Goal: Task Accomplishment & Management: Complete application form

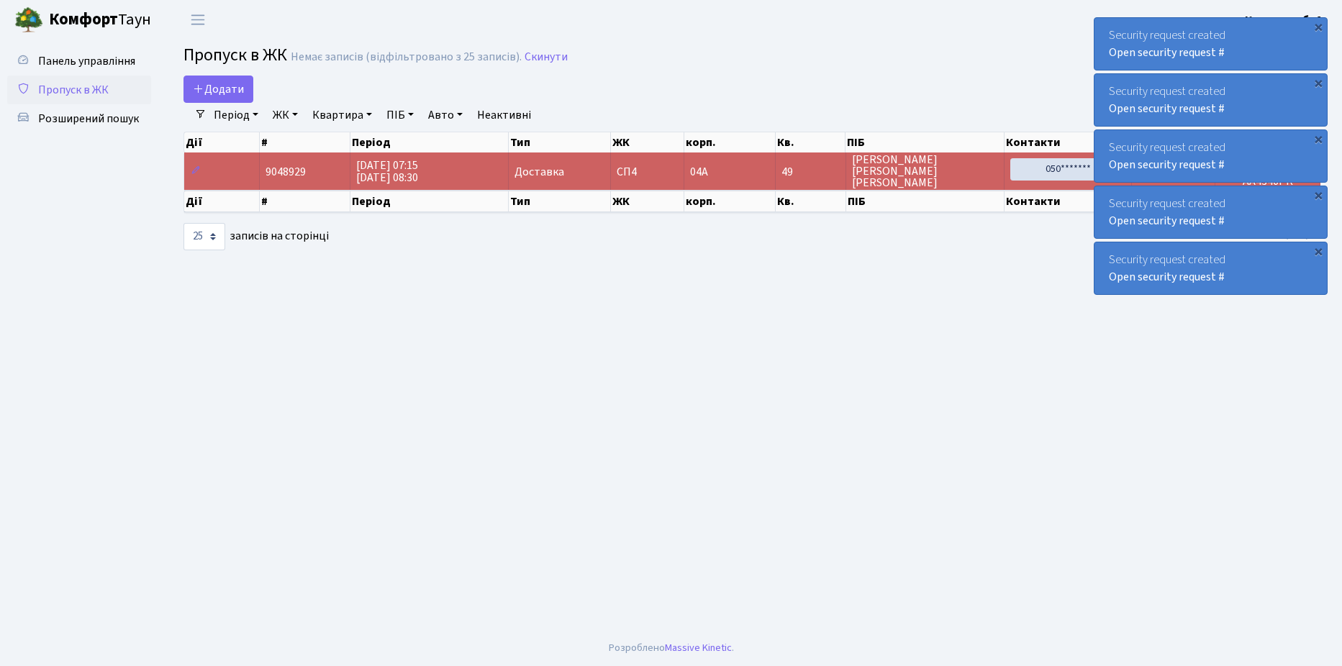
select select "25"
click at [208, 92] on span "Додати" at bounding box center [218, 89] width 51 height 16
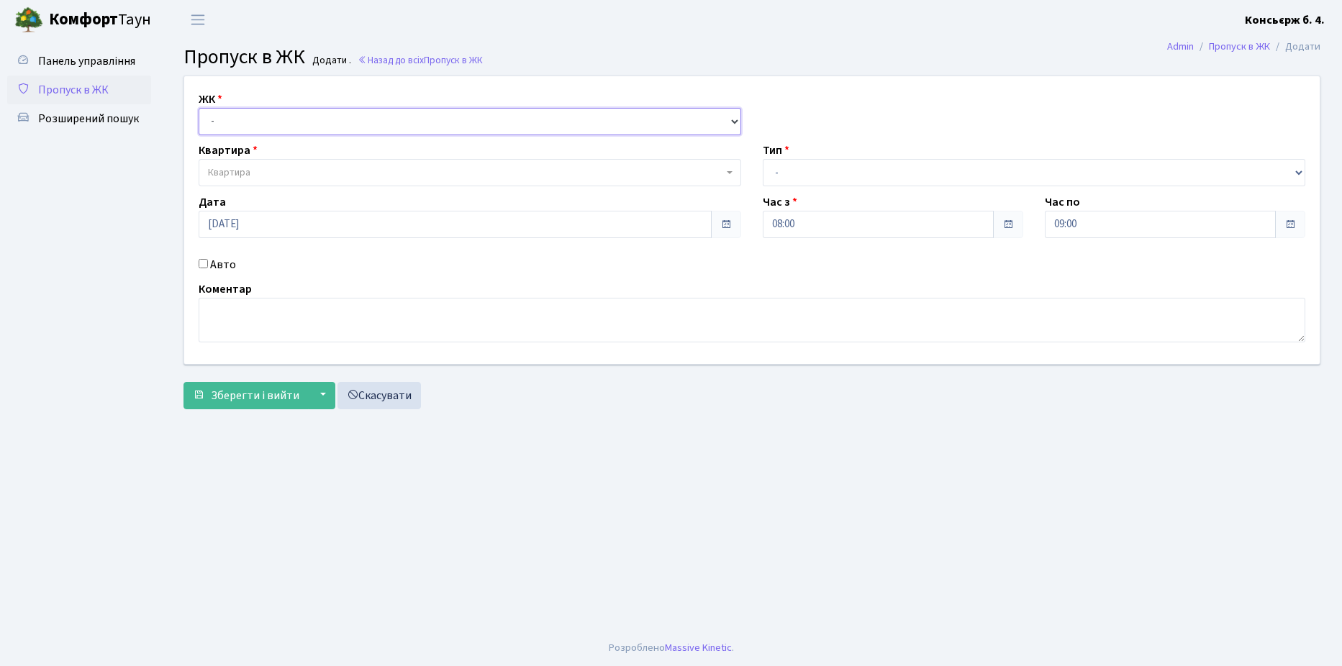
click at [235, 124] on select "- СП4, Столичне шосе, 5" at bounding box center [470, 121] width 543 height 27
select select "325"
click at [199, 108] on select "- СП4, Столичне шосе, 5" at bounding box center [470, 121] width 543 height 27
select select
click at [285, 168] on span "Квартира" at bounding box center [465, 172] width 515 height 14
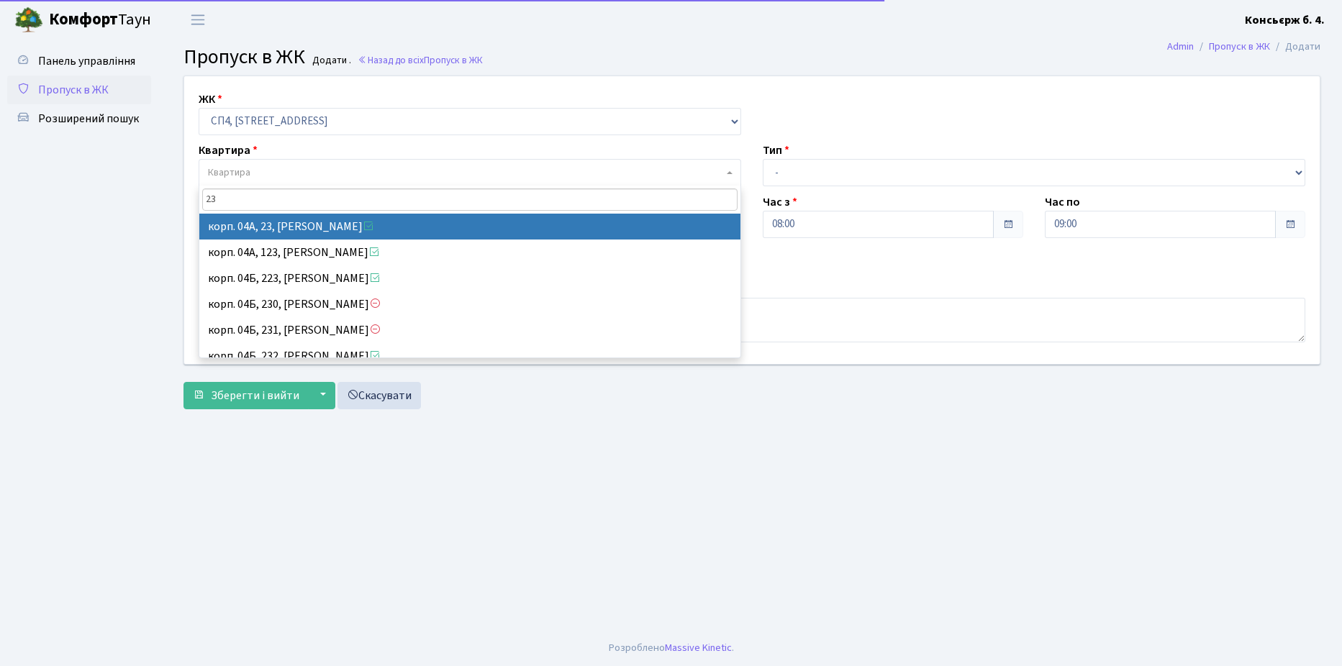
type input "23"
select select "21051"
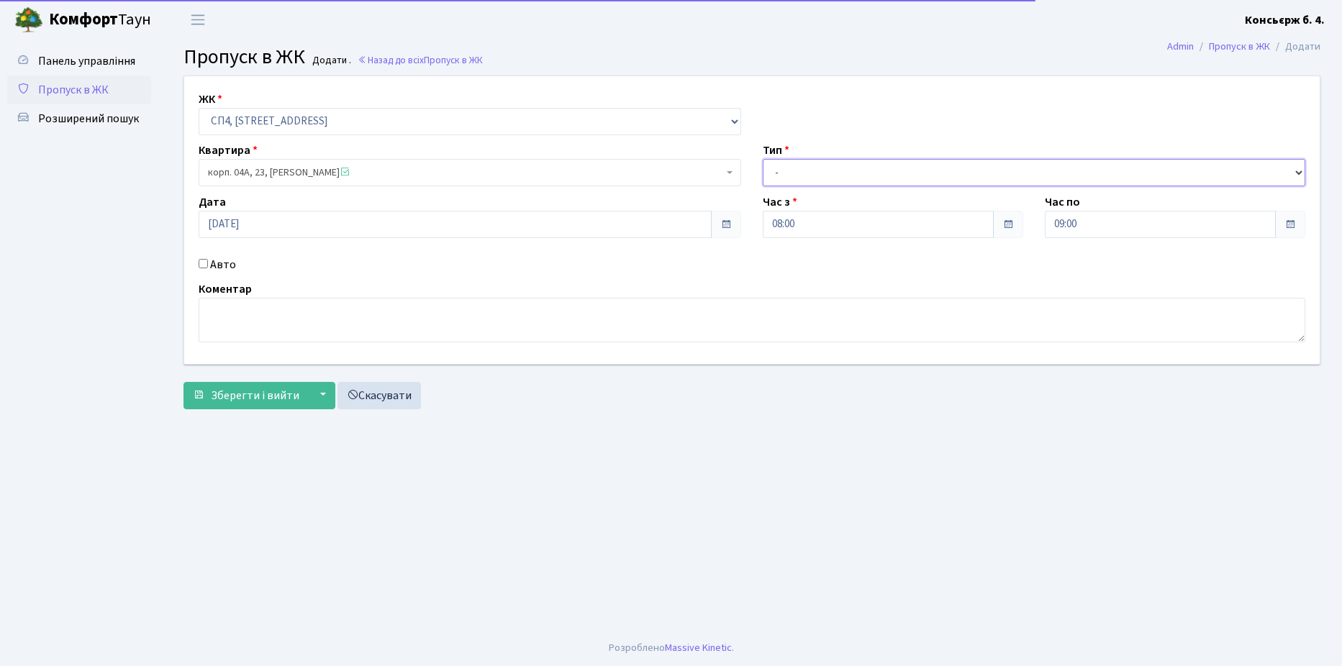
click at [825, 183] on select "- Доставка Таксі Гості Сервіс" at bounding box center [1034, 172] width 543 height 27
select select "1"
click at [763, 159] on select "- Доставка Таксі Гості Сервіс" at bounding box center [1034, 172] width 543 height 27
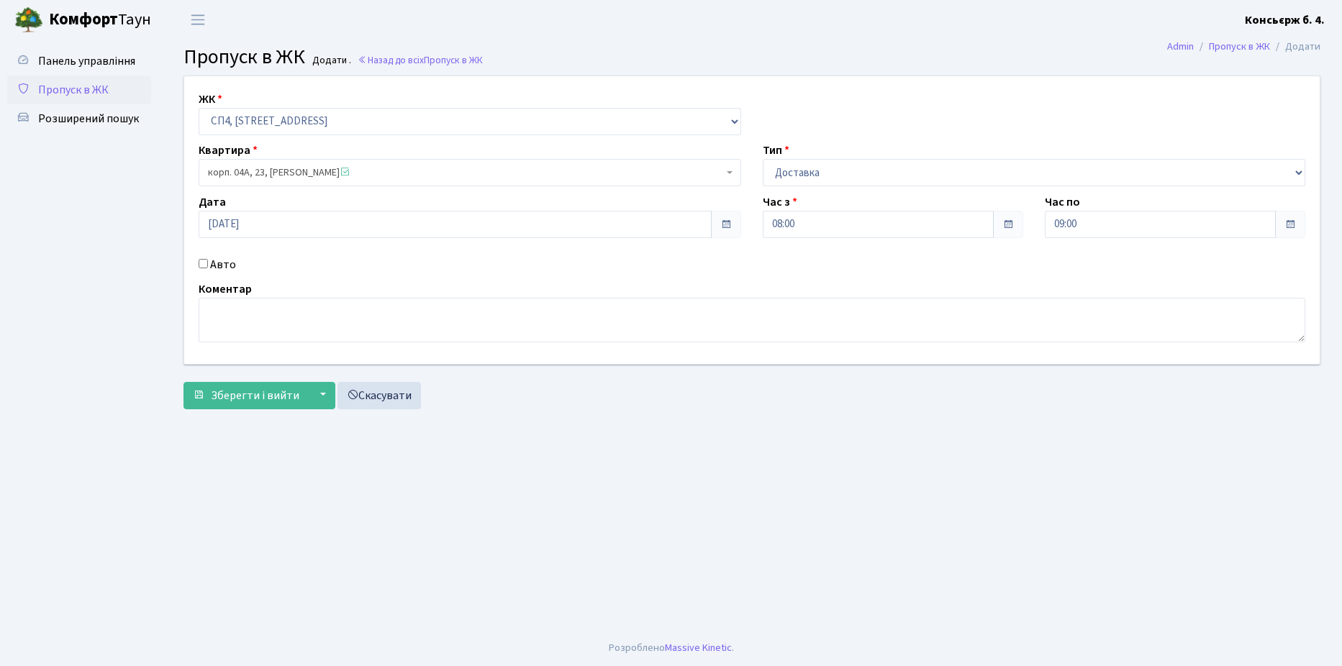
click at [204, 262] on input "Авто" at bounding box center [203, 263] width 9 height 9
checkbox input "true"
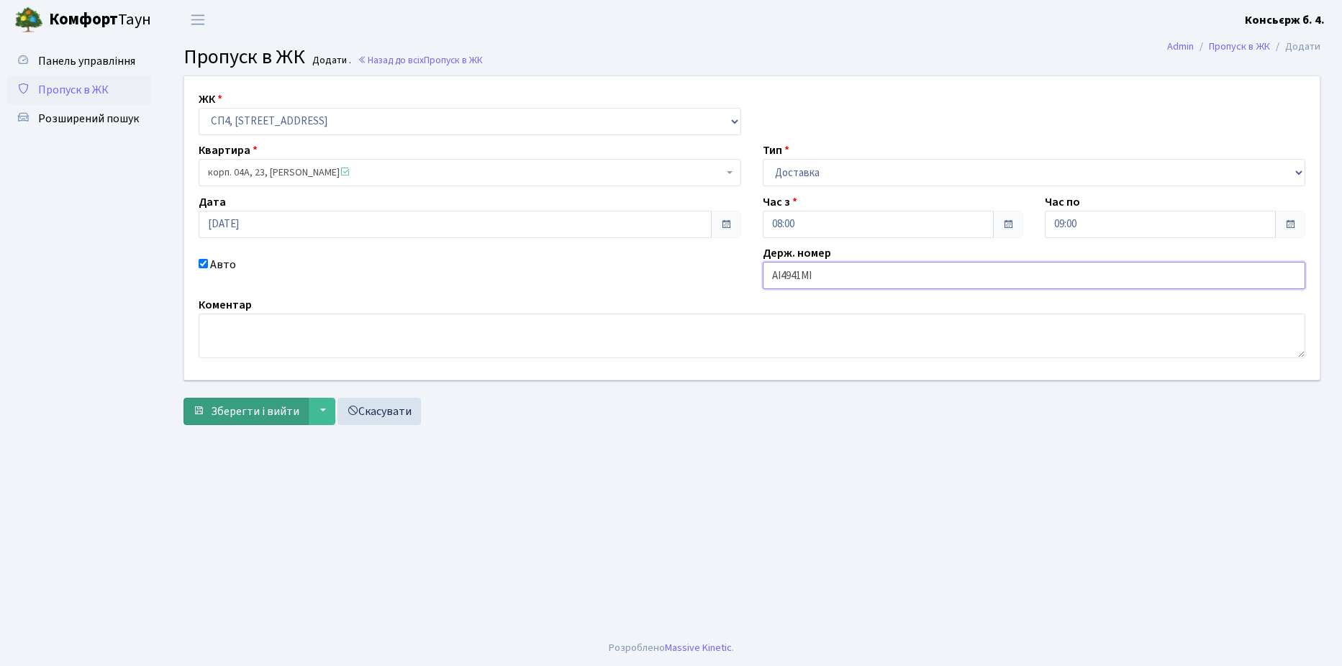
type input "AI4941MI"
click at [235, 412] on span "Зберегти і вийти" at bounding box center [255, 412] width 89 height 16
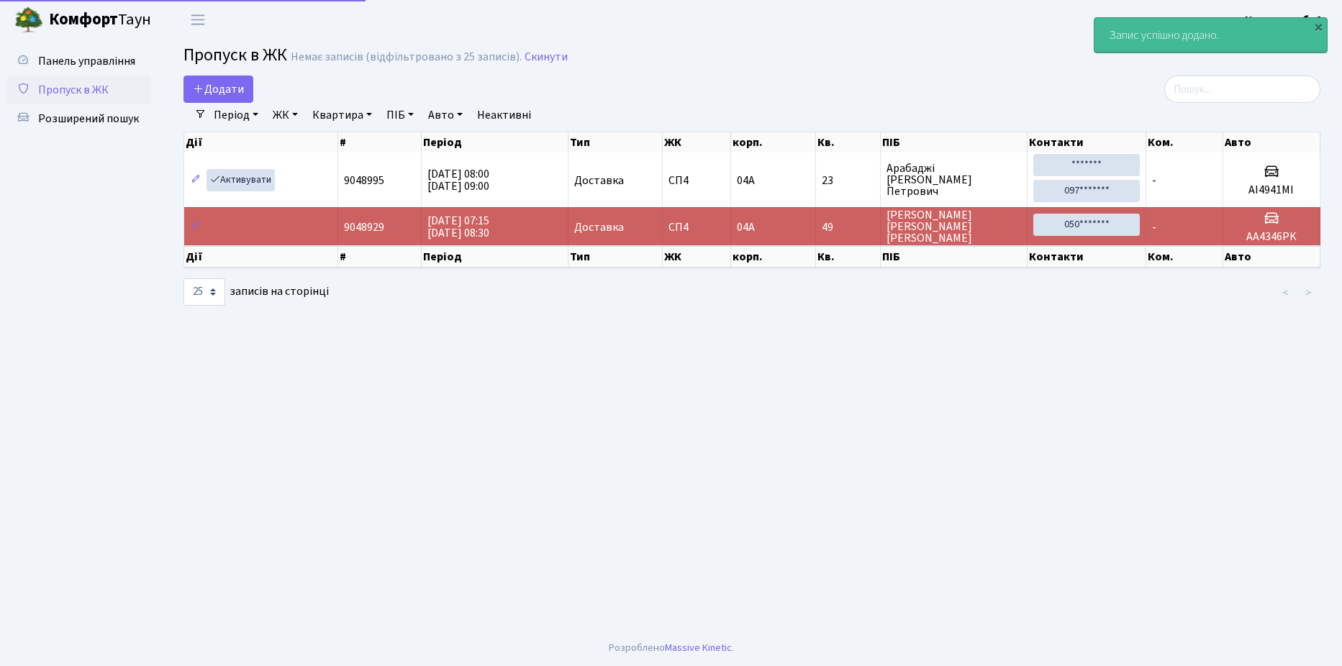
select select "25"
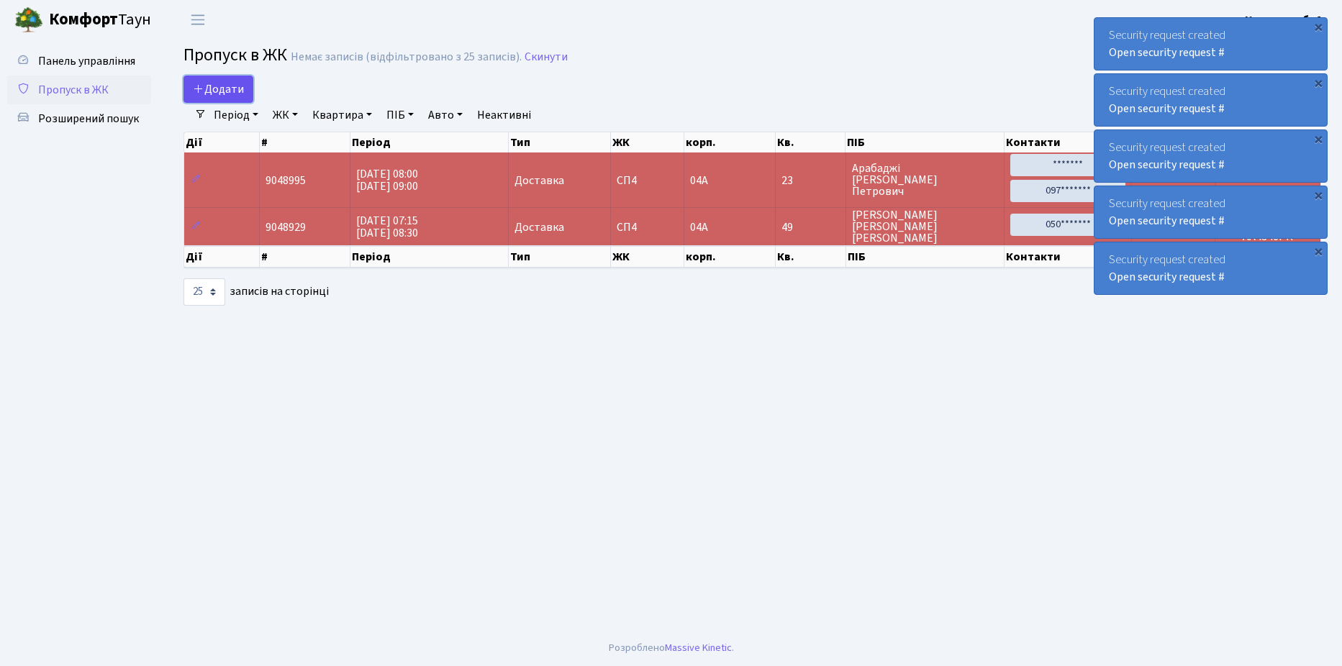
click at [240, 82] on span "Додати" at bounding box center [218, 89] width 51 height 16
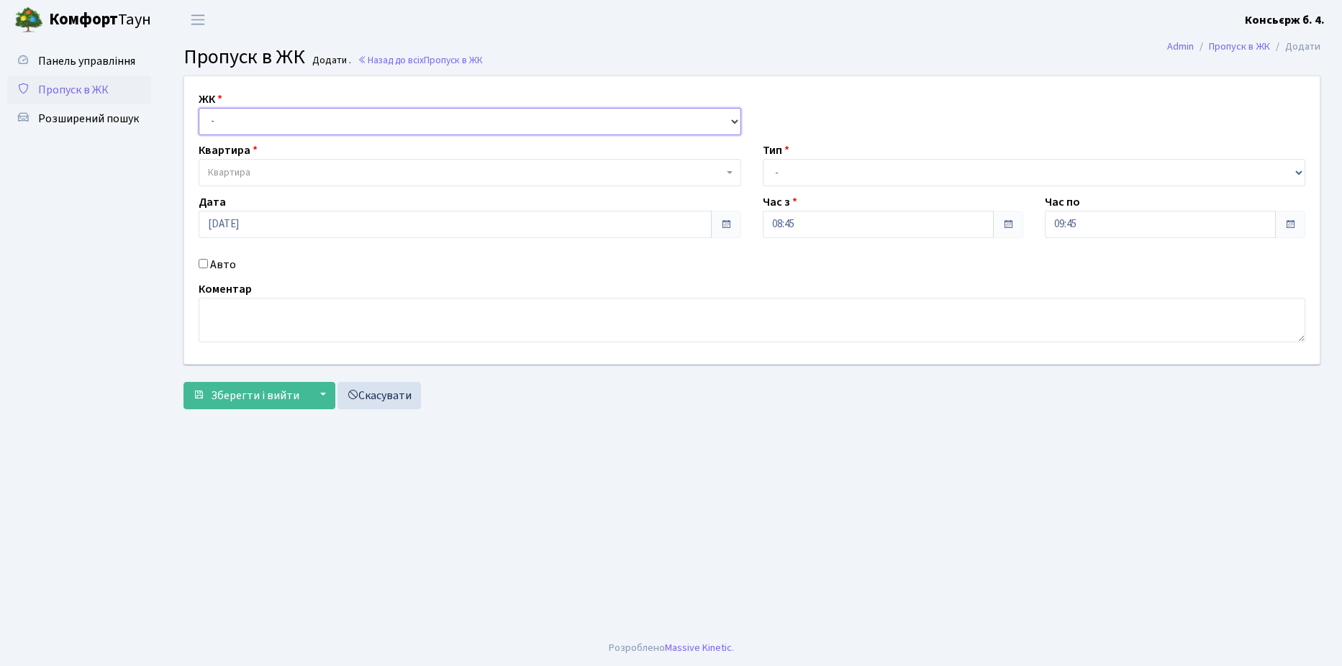
click at [271, 123] on select "- СП4, Столичне шосе, 5" at bounding box center [470, 121] width 543 height 27
select select "325"
click at [199, 108] on select "- СП4, Столичне шосе, 5" at bounding box center [470, 121] width 543 height 27
select select
click at [289, 173] on span "Квартира" at bounding box center [465, 172] width 515 height 14
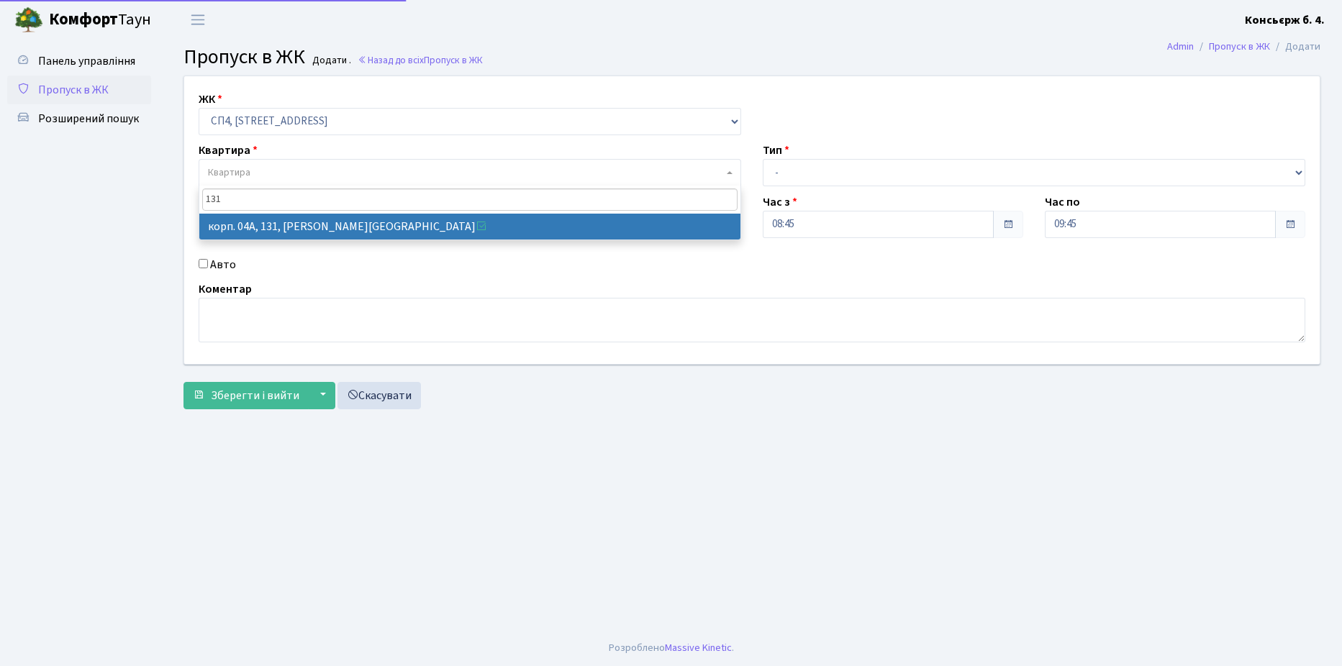
type input "131"
select select "21159"
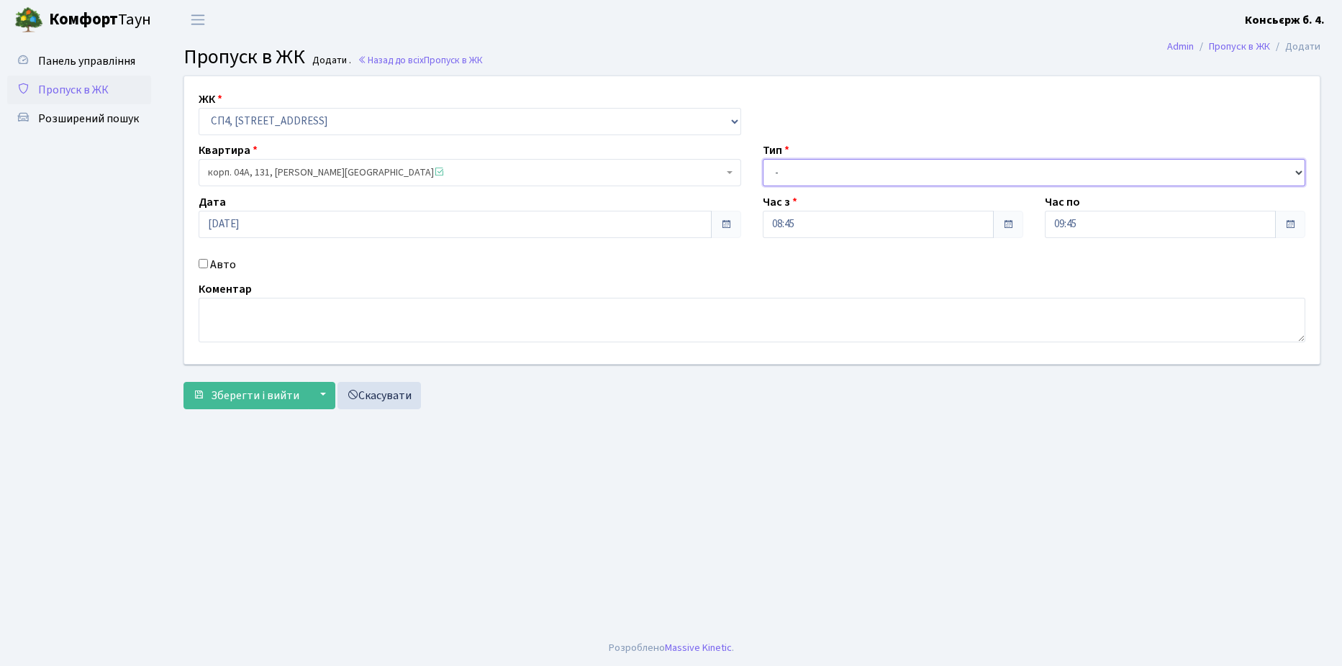
click at [809, 166] on select "- Доставка Таксі Гості Сервіс" at bounding box center [1034, 172] width 543 height 27
select select "1"
click at [763, 159] on select "- Доставка Таксі Гості Сервіс" at bounding box center [1034, 172] width 543 height 27
click at [257, 317] on textarea at bounding box center [752, 320] width 1107 height 45
type textarea "о"
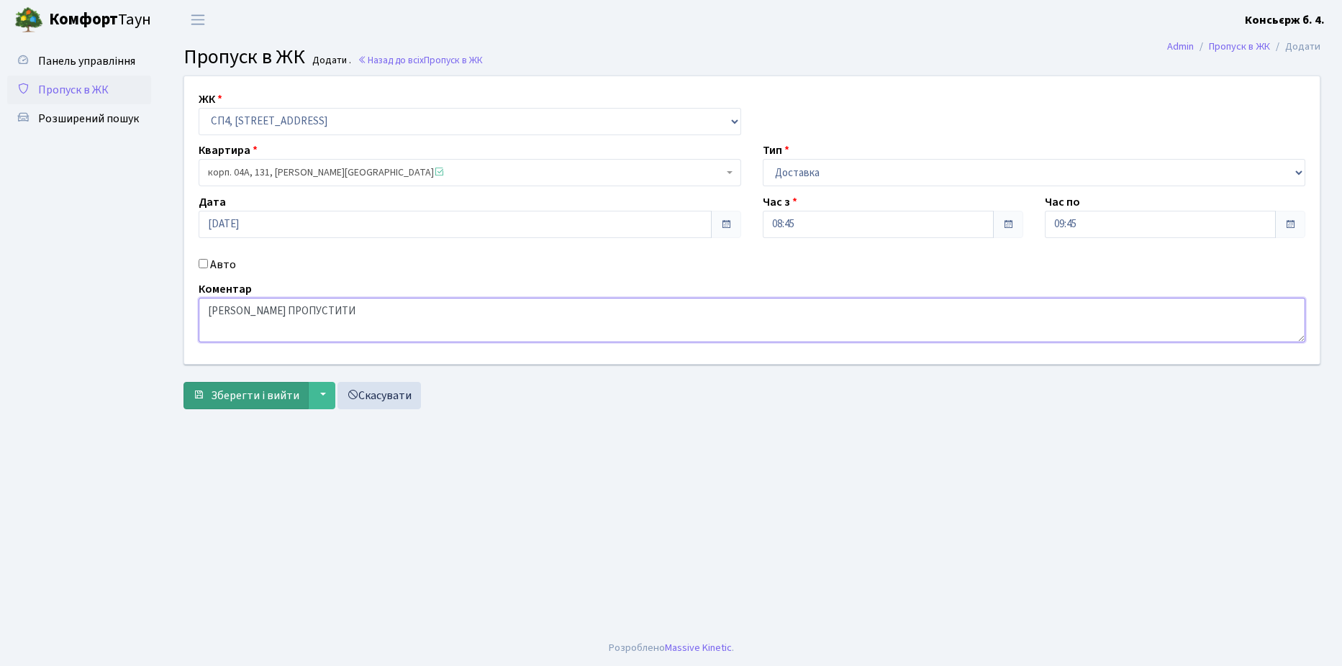
type textarea "[PERSON_NAME] ПРОПУСТИТИ"
click at [270, 396] on span "Зберегти і вийти" at bounding box center [255, 396] width 89 height 16
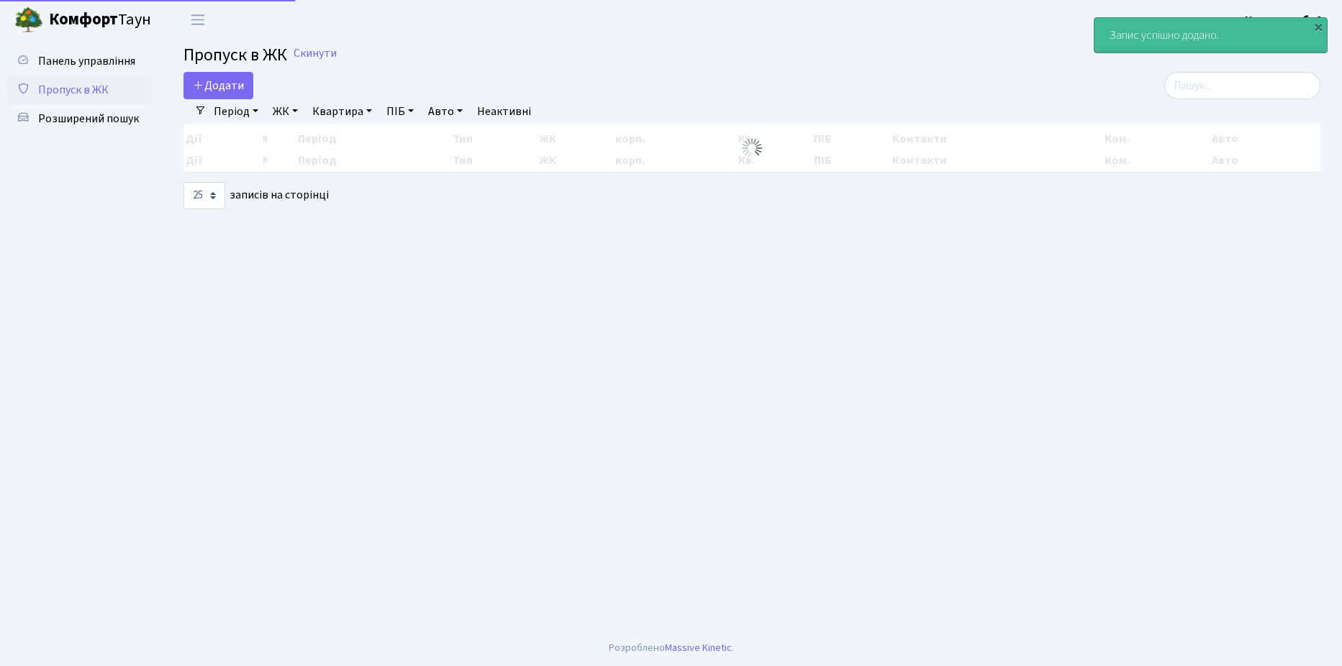
select select "25"
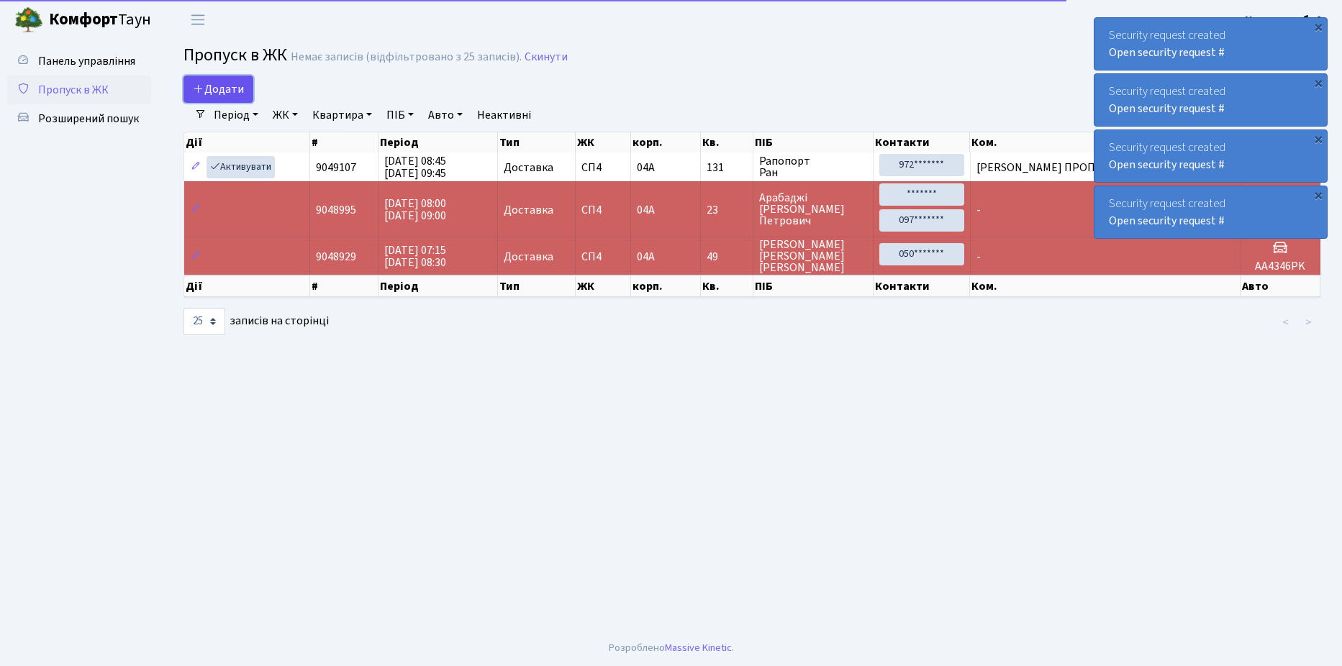
click at [235, 96] on span "Додати" at bounding box center [218, 89] width 51 height 16
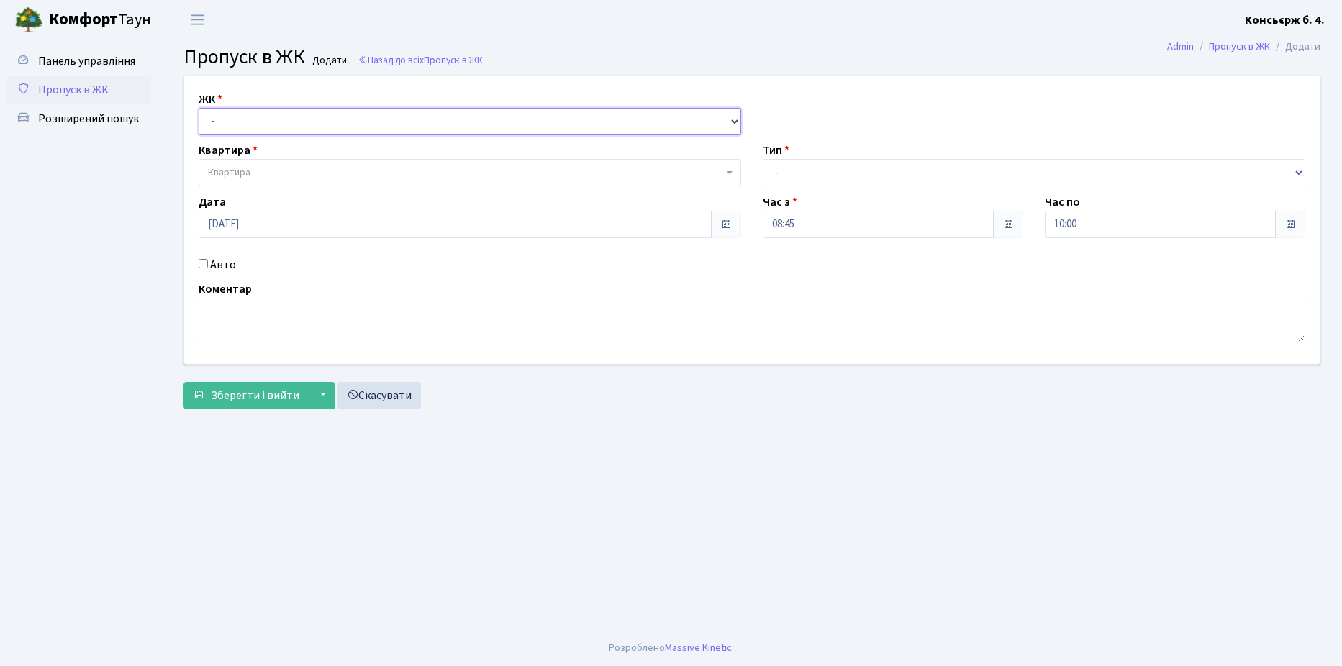
click at [256, 127] on select "- СП4, Столичне шосе, 5" at bounding box center [470, 121] width 543 height 27
select select "325"
click at [199, 108] on select "- СП4, Столичне шосе, 5" at bounding box center [470, 121] width 543 height 27
select select
click at [260, 171] on span "Квартира" at bounding box center [465, 172] width 515 height 14
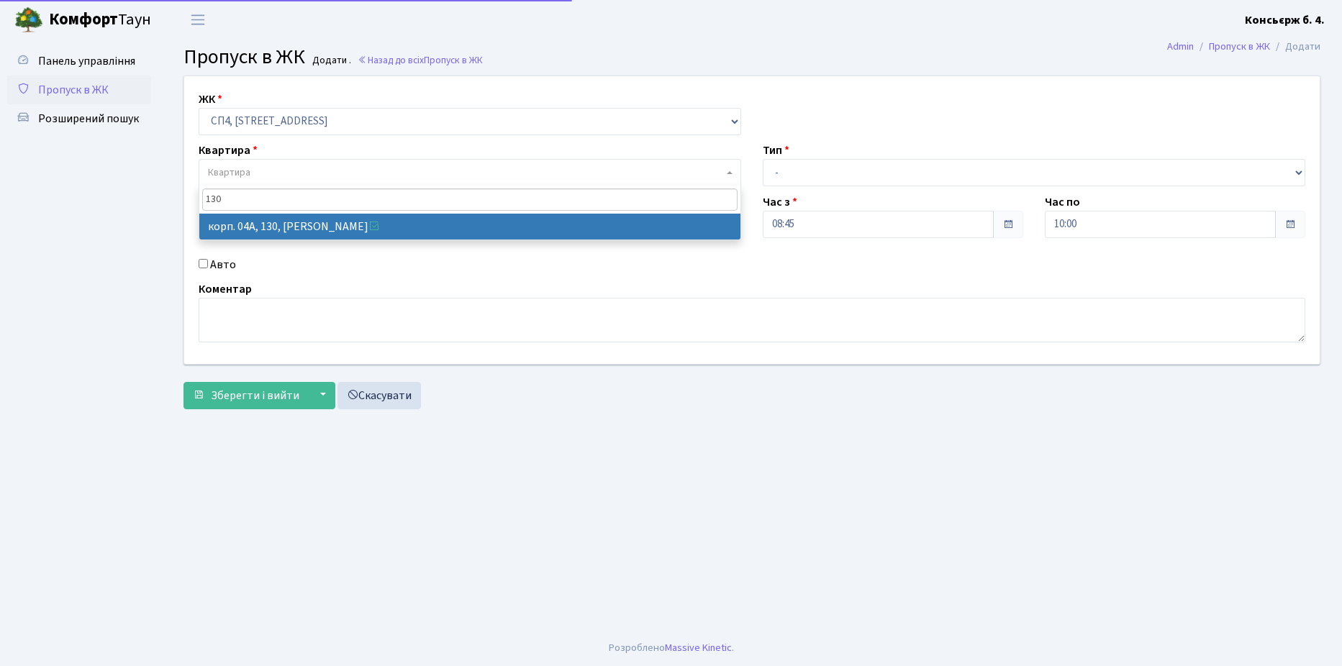
type input "130"
select select "21158"
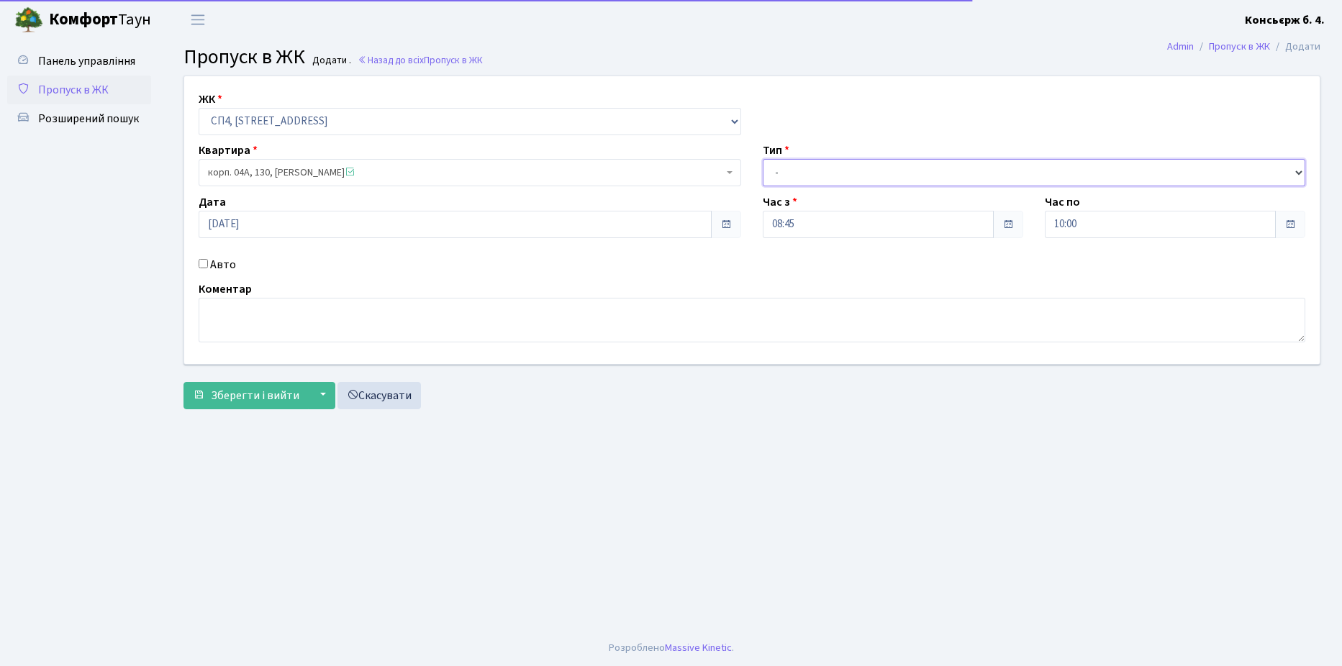
drag, startPoint x: 833, startPoint y: 163, endPoint x: 831, endPoint y: 172, distance: 8.9
click at [833, 163] on select "- Доставка Таксі Гості Сервіс" at bounding box center [1034, 172] width 543 height 27
select select "1"
click at [763, 159] on select "- Доставка Таксі Гості Сервіс" at bounding box center [1034, 172] width 543 height 27
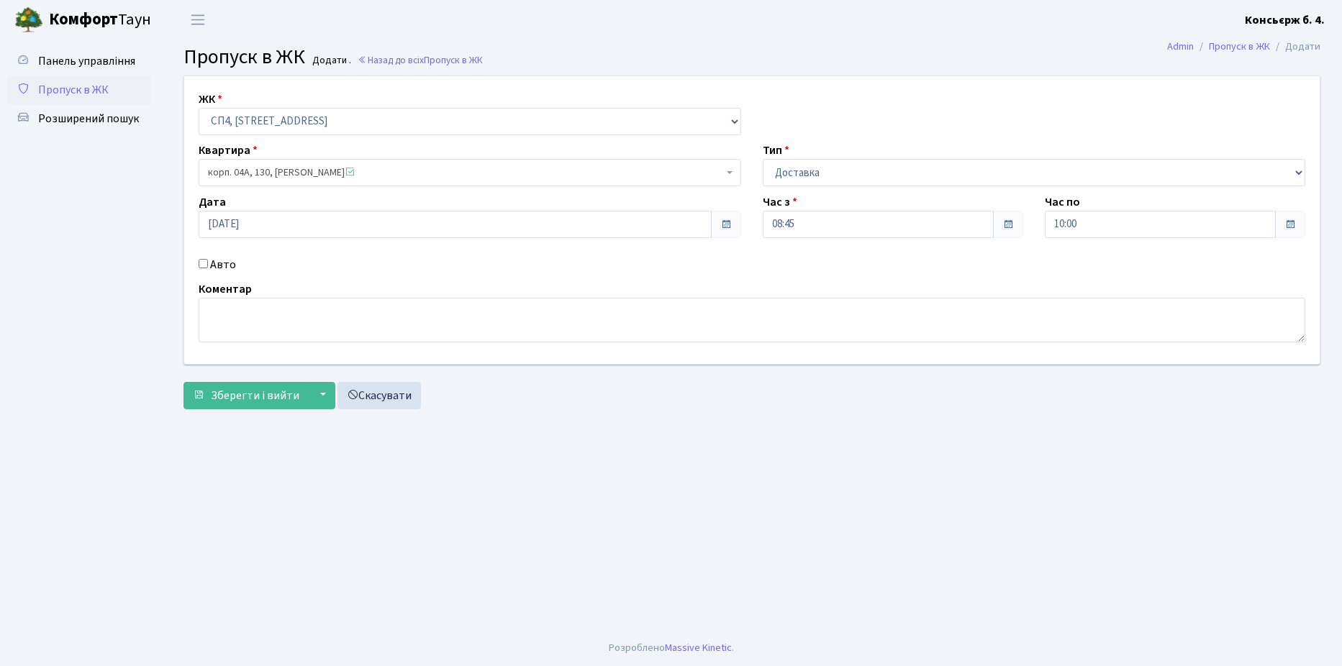
click at [201, 260] on input "Авто" at bounding box center [203, 263] width 9 height 9
checkbox input "true"
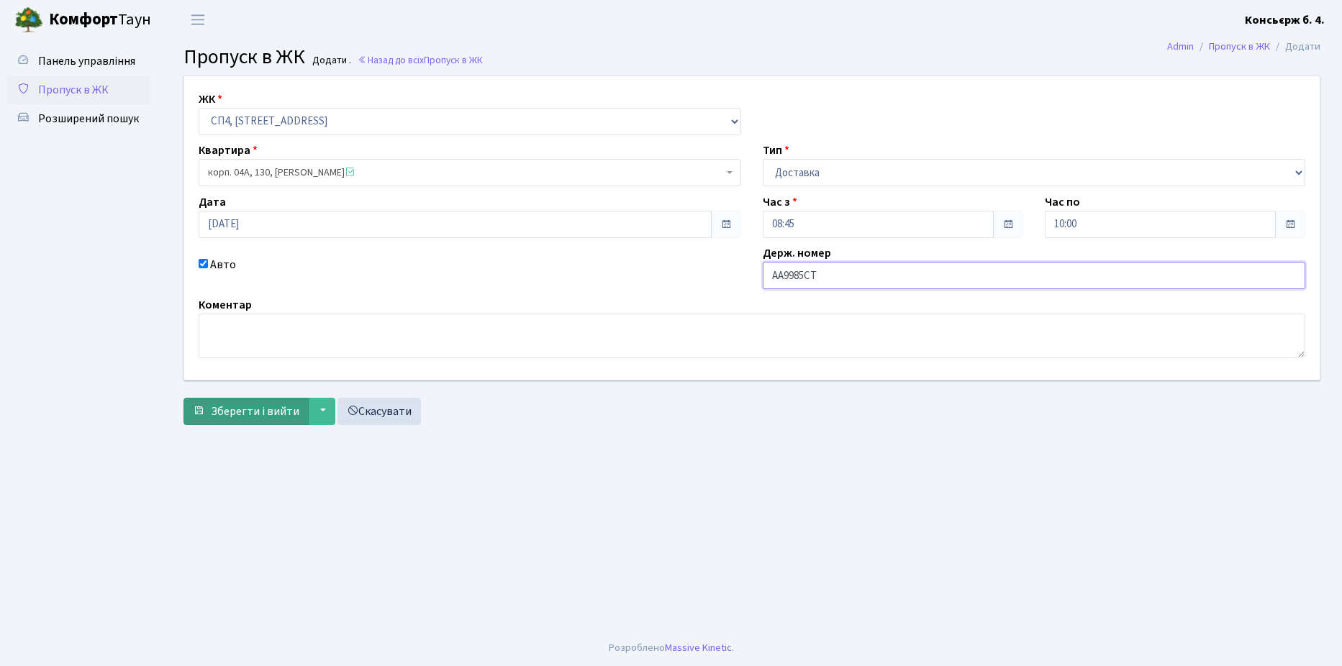
type input "AA9985CT"
click at [218, 399] on button "Зберегти і вийти" at bounding box center [245, 411] width 125 height 27
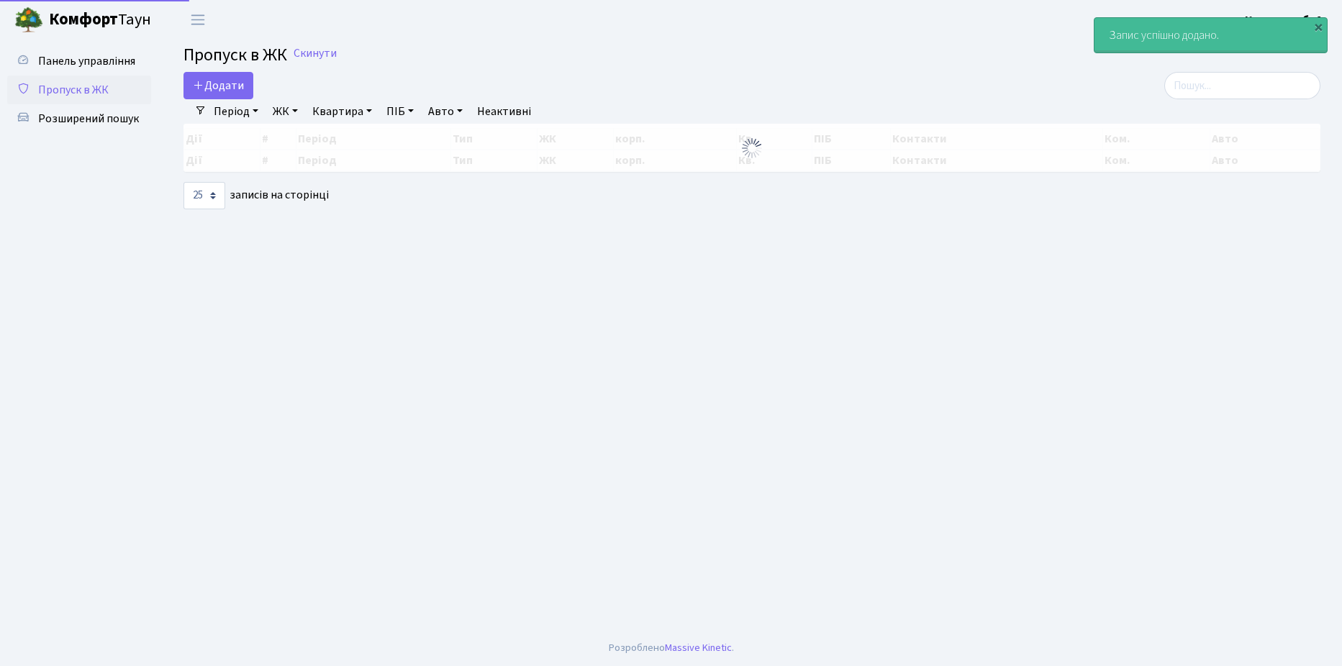
select select "25"
